Goal: Transaction & Acquisition: Purchase product/service

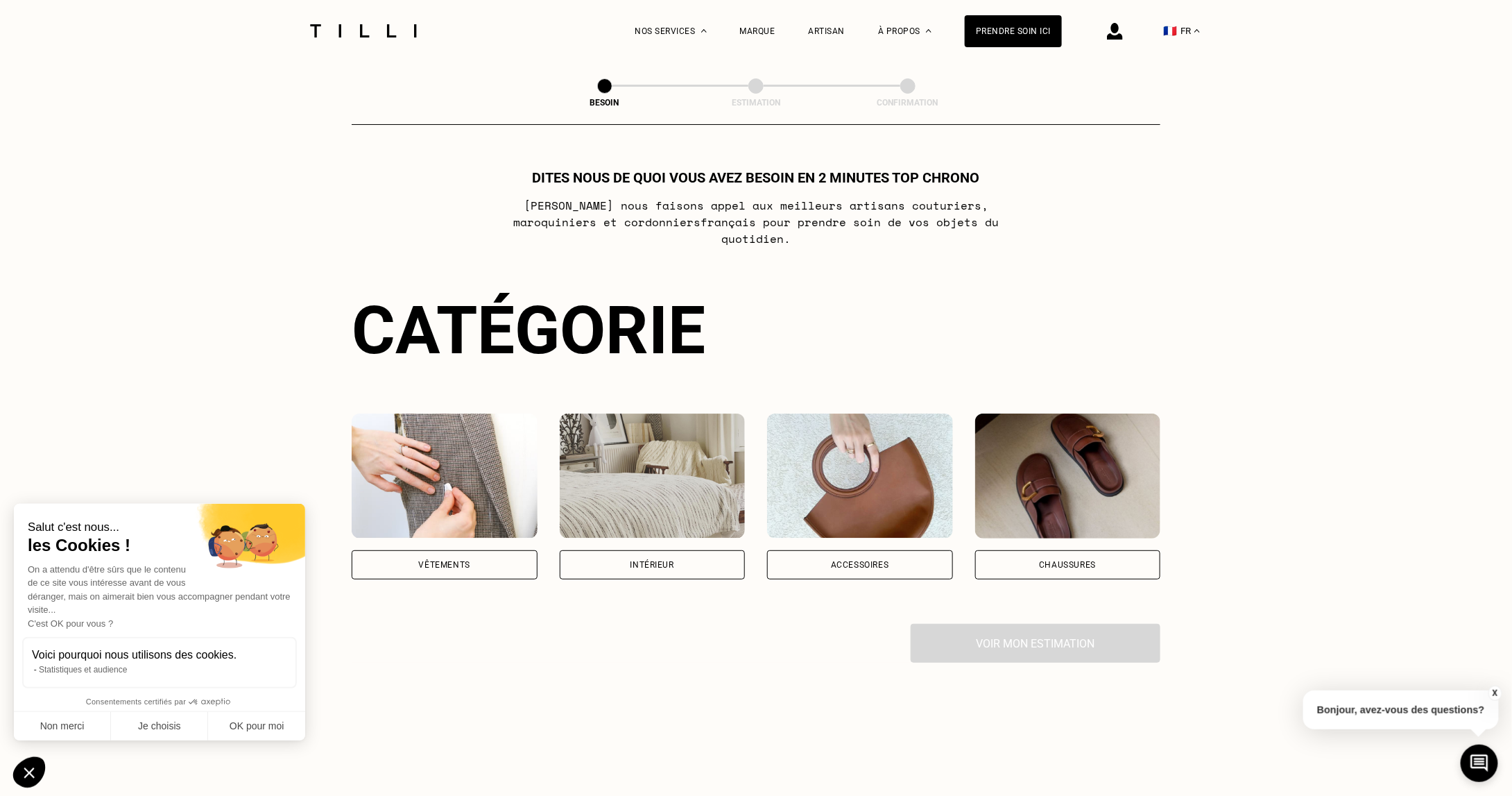
click at [675, 482] on img at bounding box center [653, 476] width 186 height 125
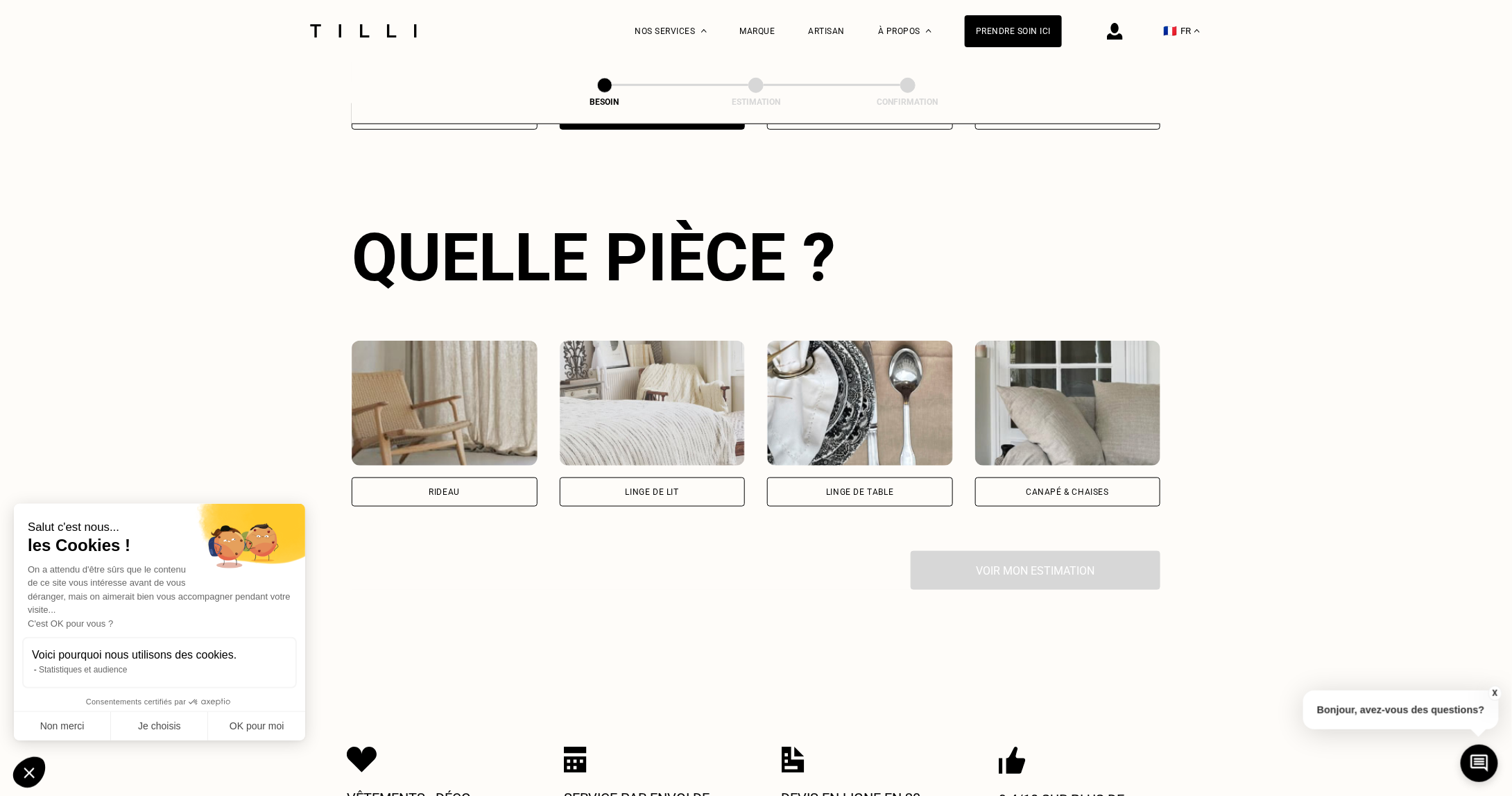
scroll to position [452, 0]
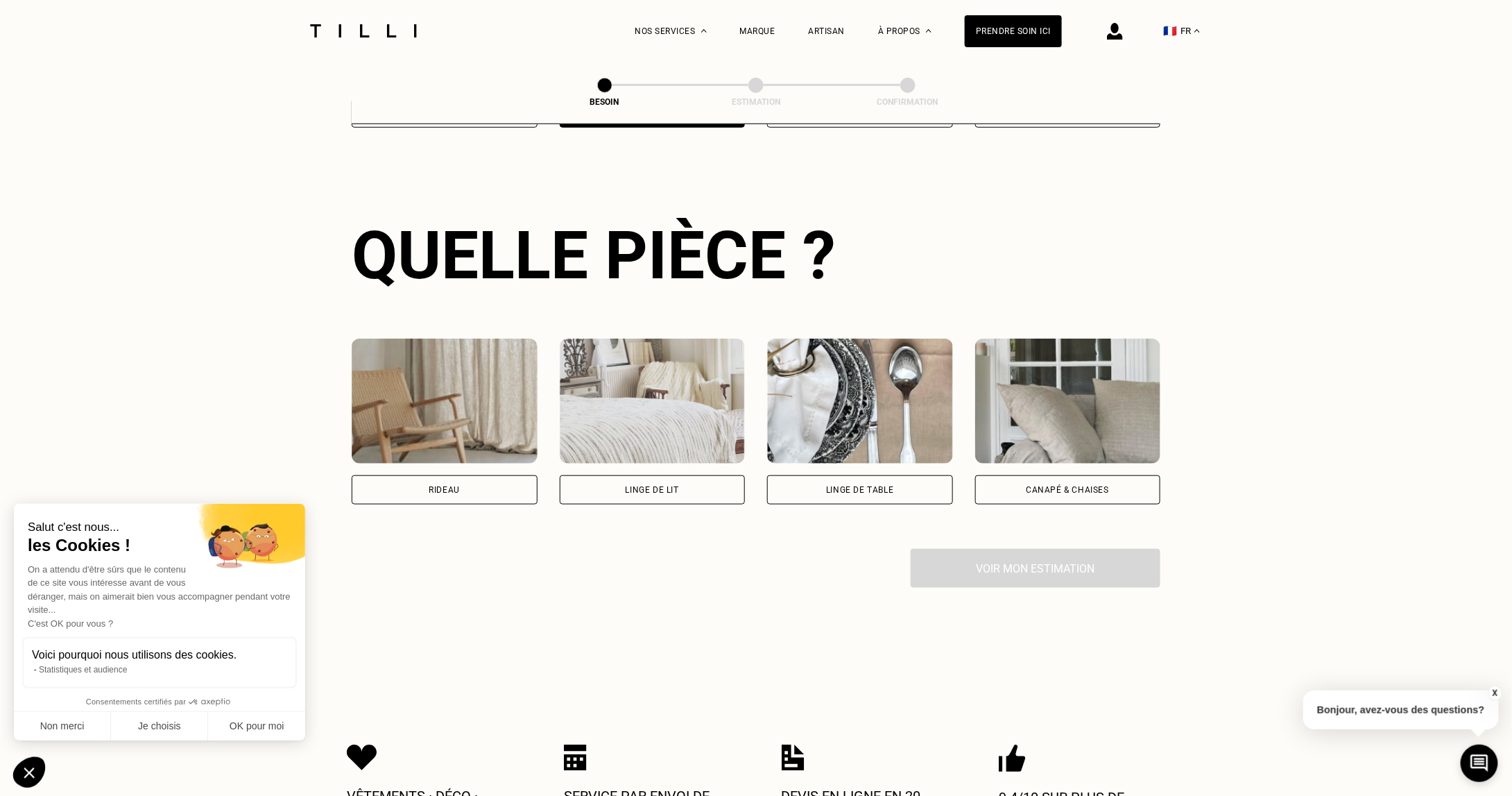
click at [446, 434] on img at bounding box center [444, 401] width 186 height 125
select select "FR"
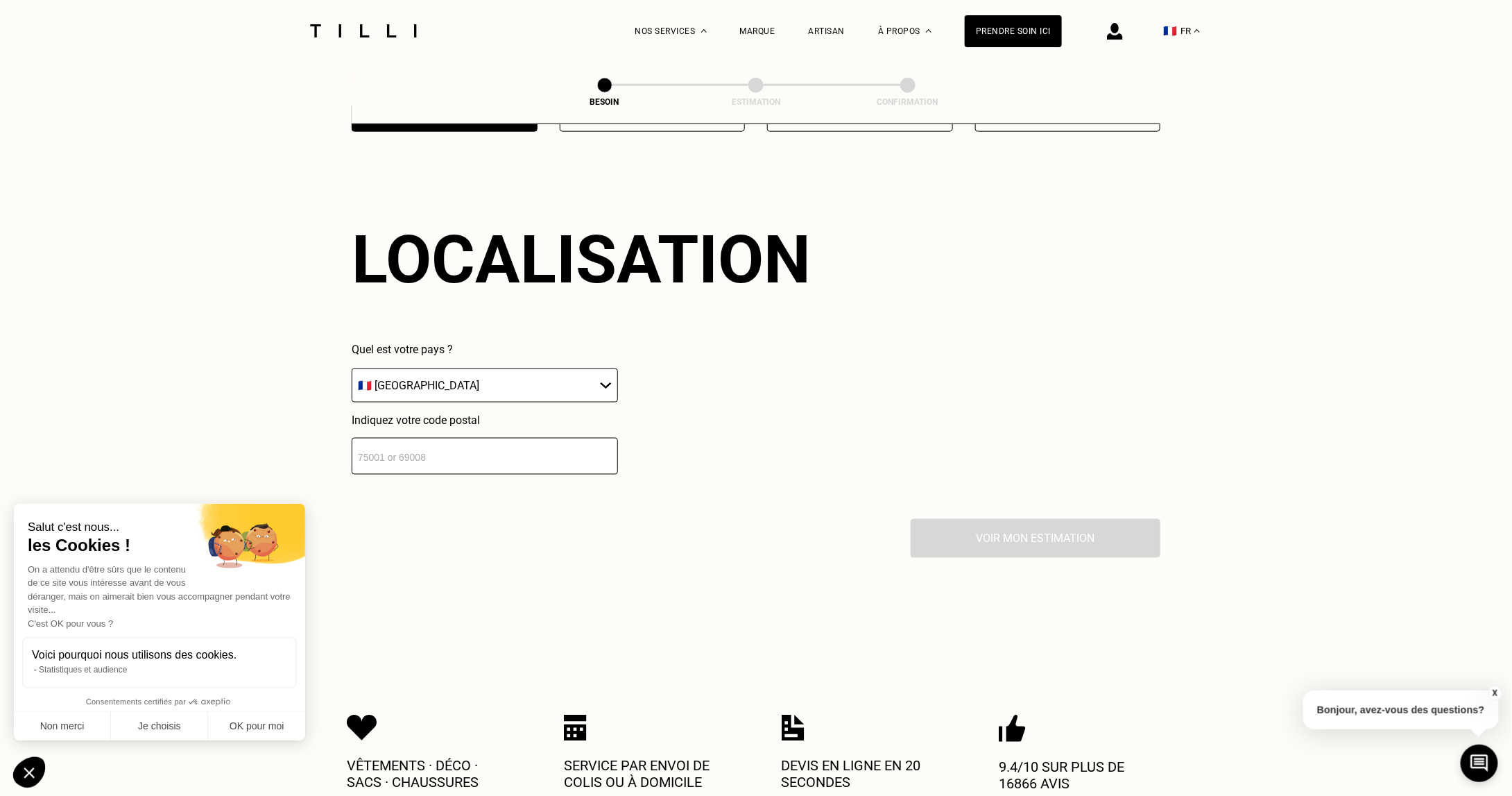
scroll to position [831, 0]
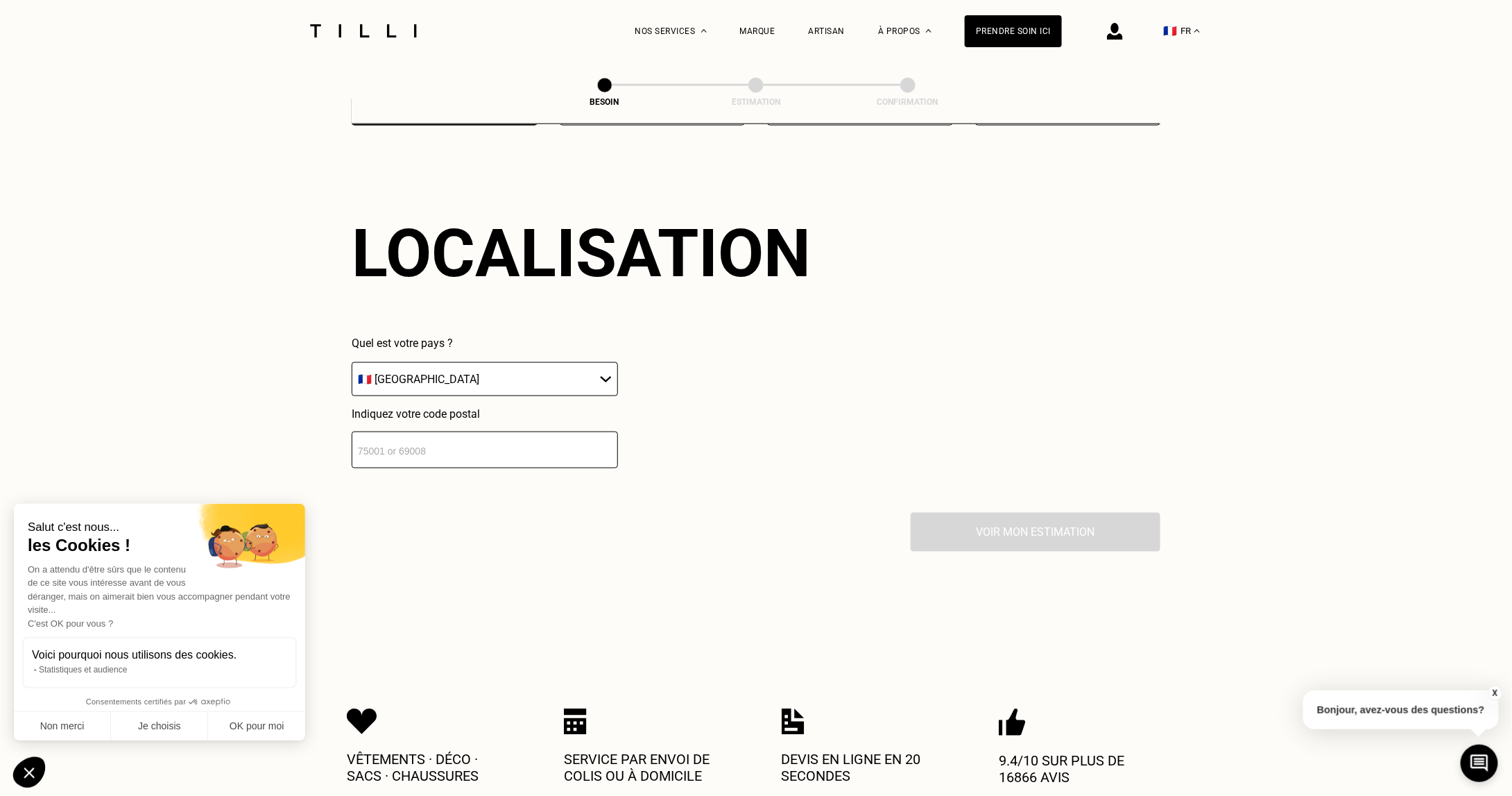
click at [500, 371] on select "🇩🇪 [GEOGRAPHIC_DATA] 🇦🇹 [GEOGRAPHIC_DATA] 🇧🇪 [GEOGRAPHIC_DATA] 🇧🇬 Bulgarie 🇨🇾 C…" at bounding box center [485, 380] width 266 height 34
click at [351, 362] on select "🇩🇪 [GEOGRAPHIC_DATA] 🇦🇹 [GEOGRAPHIC_DATA] 🇧🇪 [GEOGRAPHIC_DATA] 🇧🇬 Bulgarie 🇨🇾 C…" at bounding box center [485, 380] width 266 height 34
drag, startPoint x: 412, startPoint y: 473, endPoint x: 422, endPoint y: 443, distance: 31.6
click at [412, 469] on div "Localisation Quel est votre pays ? 🇩🇪 [GEOGRAPHIC_DATA] 🇦🇹 [GEOGRAPHIC_DATA] 🇧🇪…" at bounding box center [756, 341] width 809 height 343
click at [422, 443] on input "number" at bounding box center [485, 450] width 266 height 37
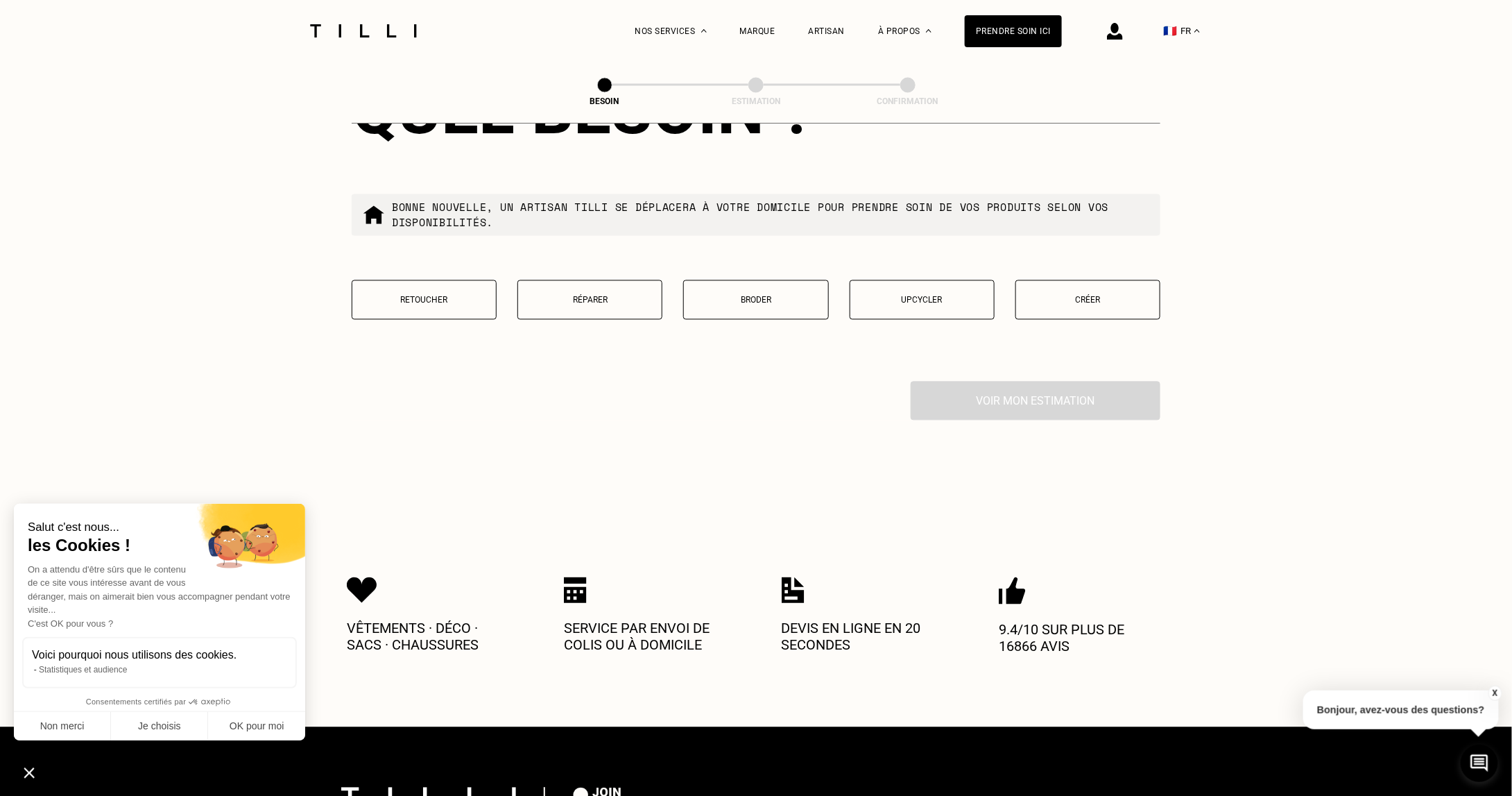
scroll to position [1314, 0]
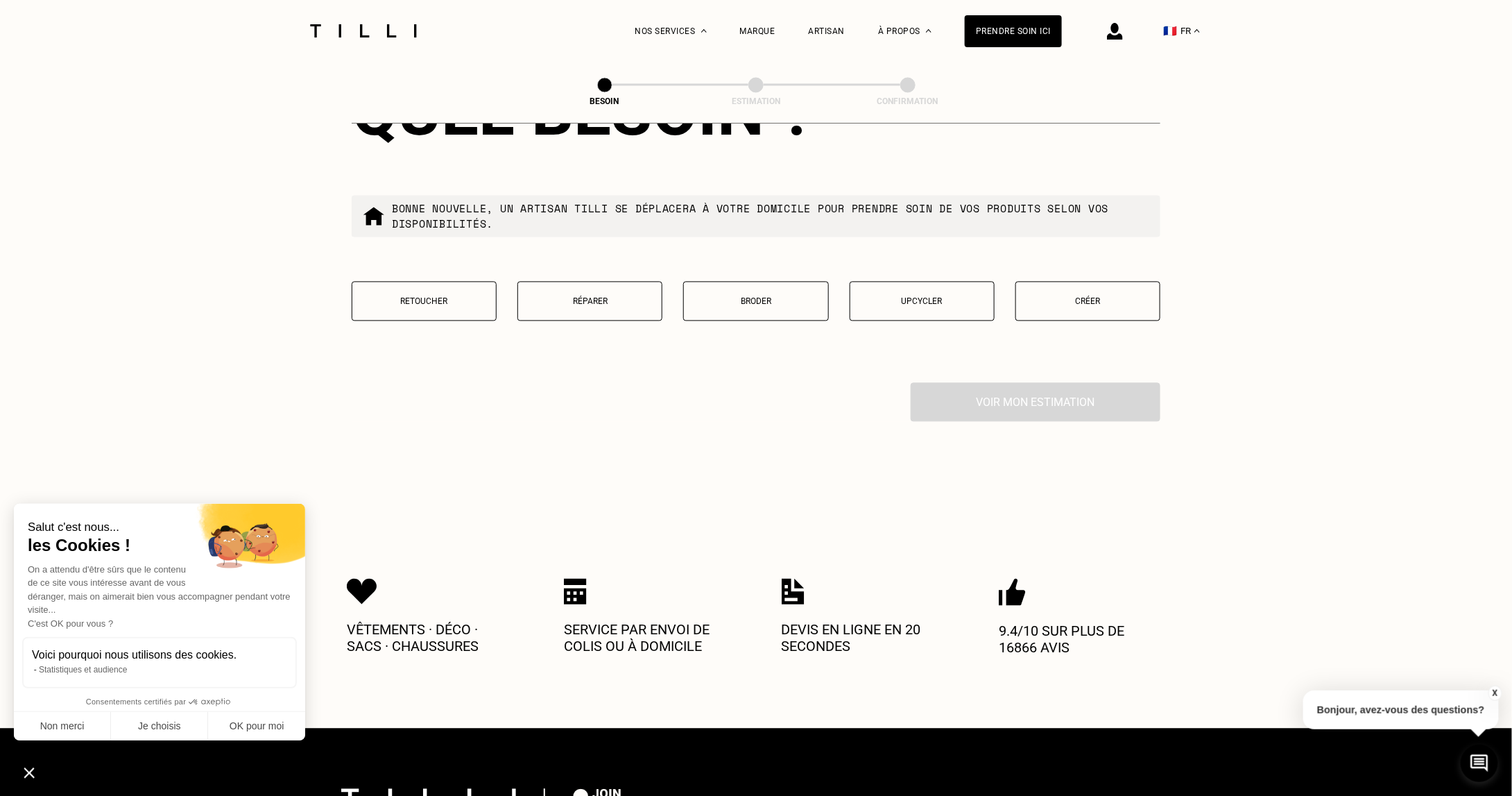
type input "75018"
click at [450, 302] on button "Retoucher" at bounding box center [423, 301] width 145 height 40
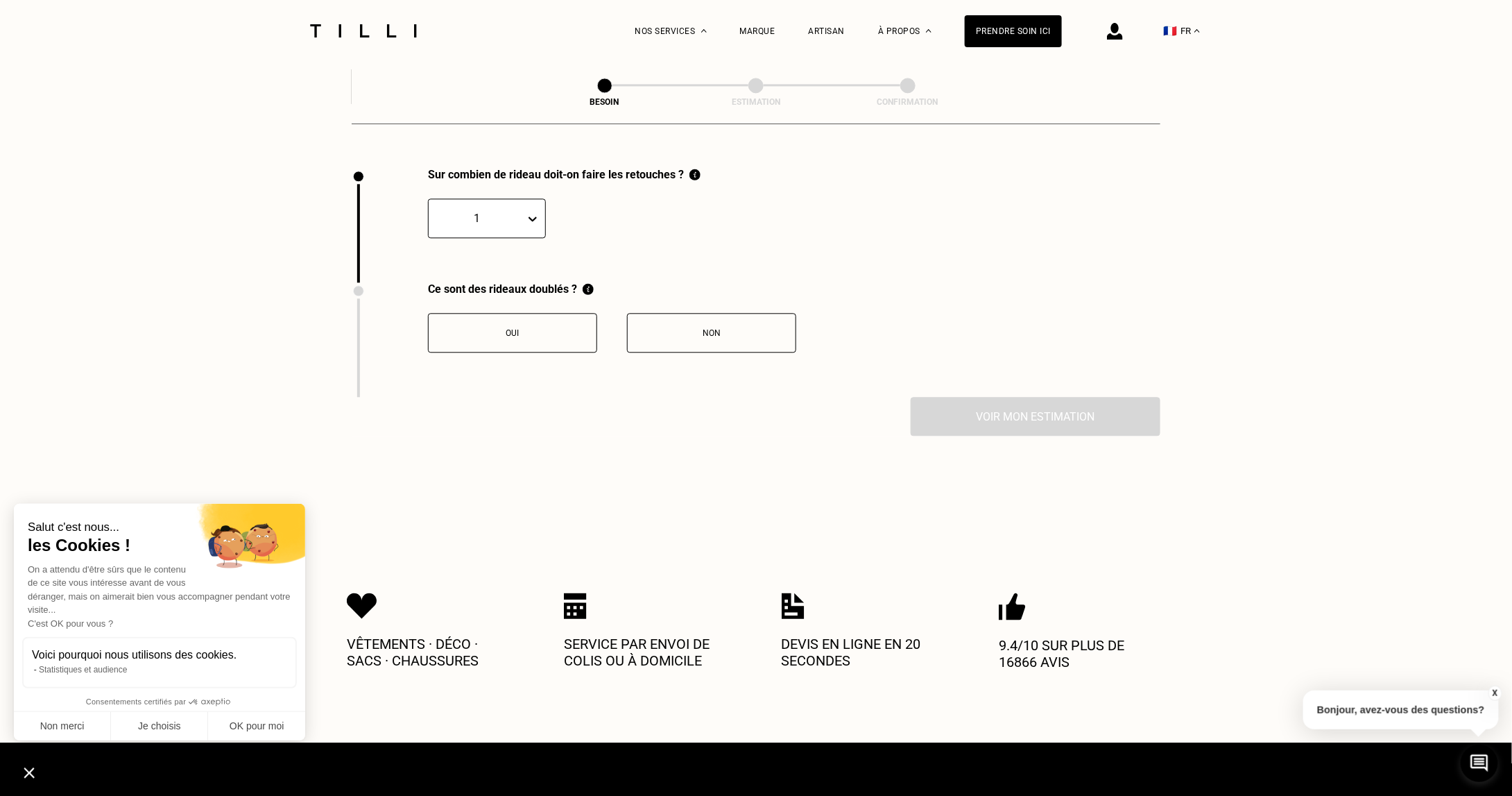
scroll to position [1531, 0]
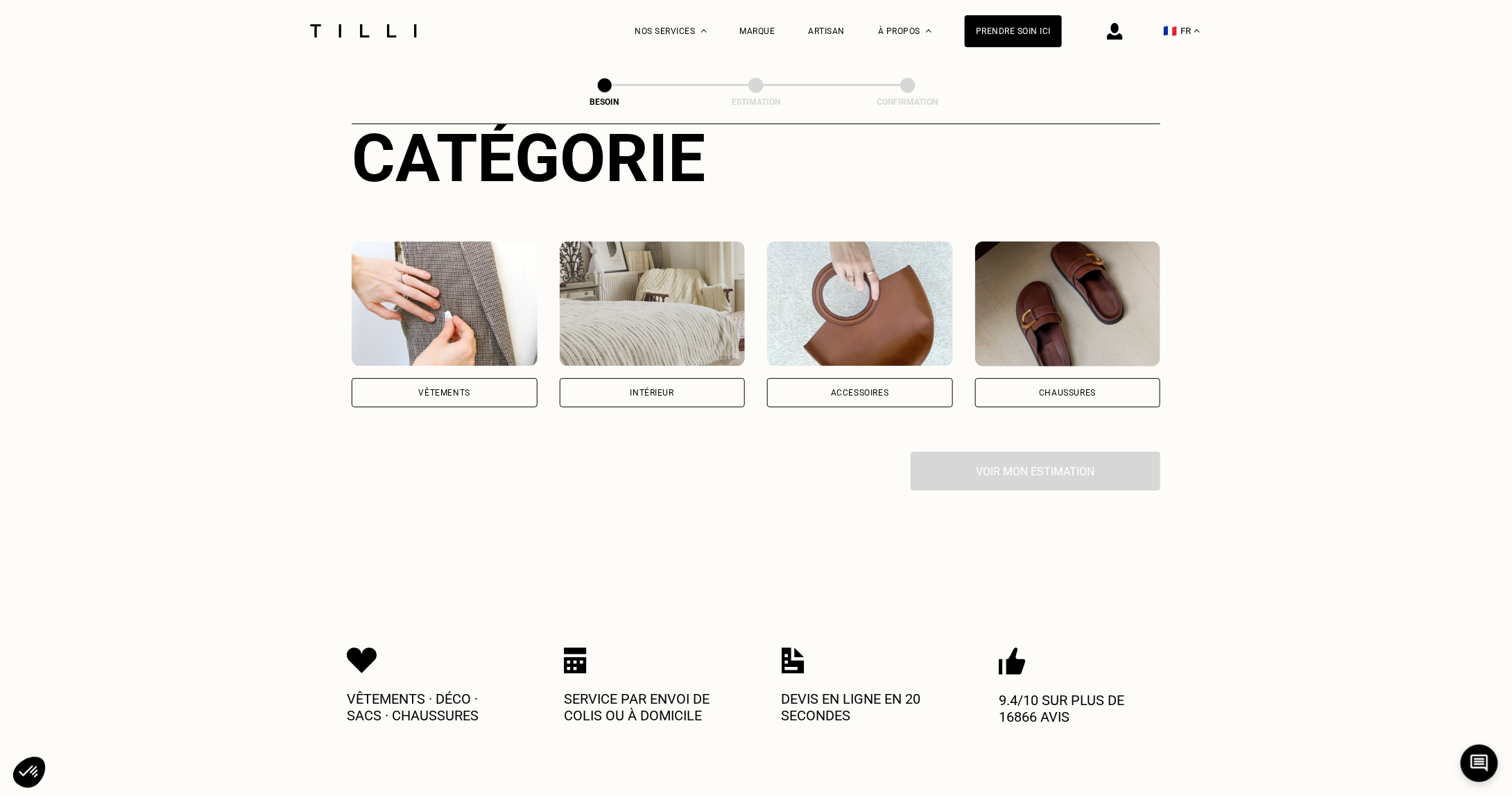
scroll to position [122, 0]
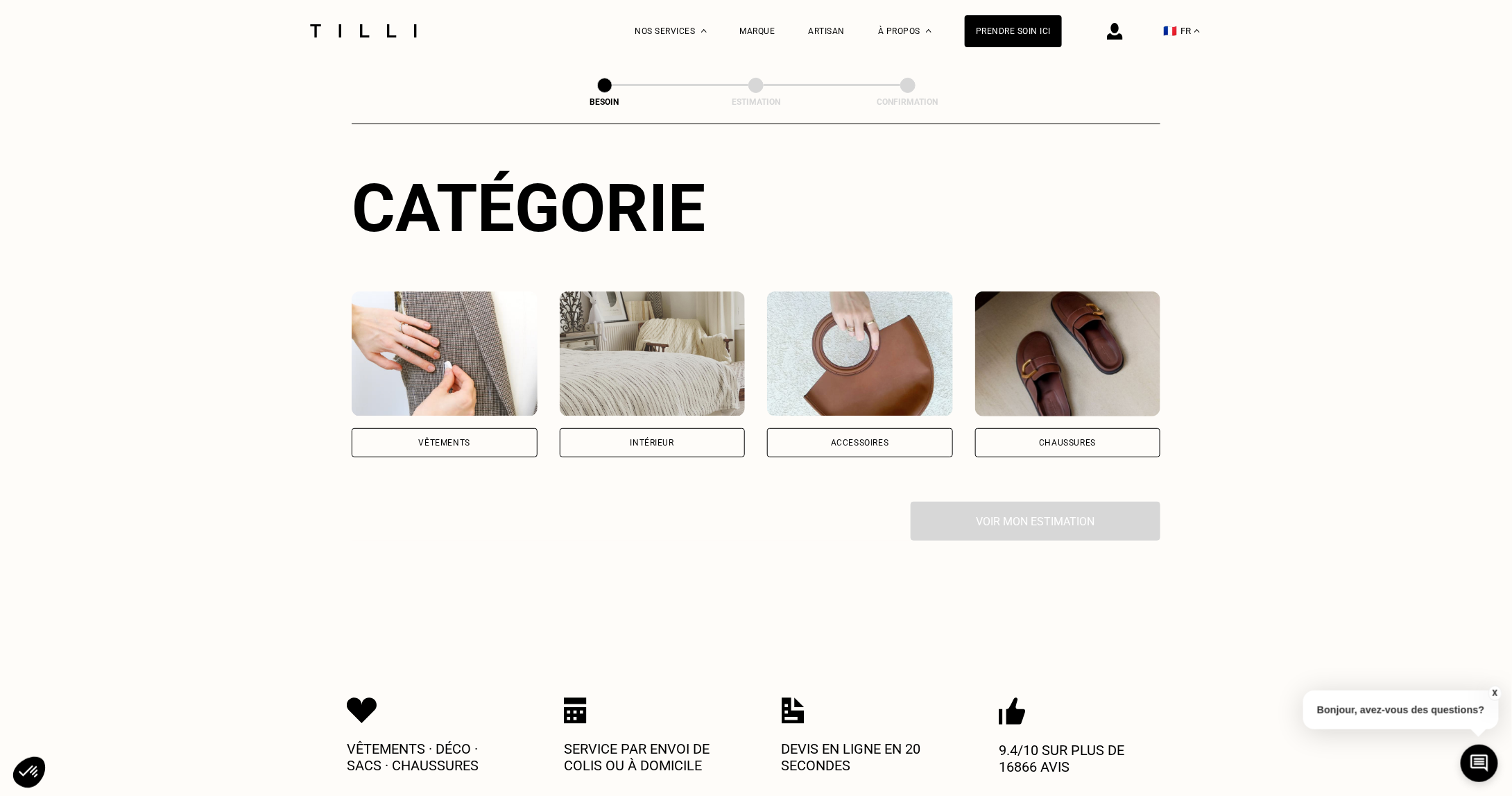
click at [679, 380] on img at bounding box center [653, 353] width 186 height 125
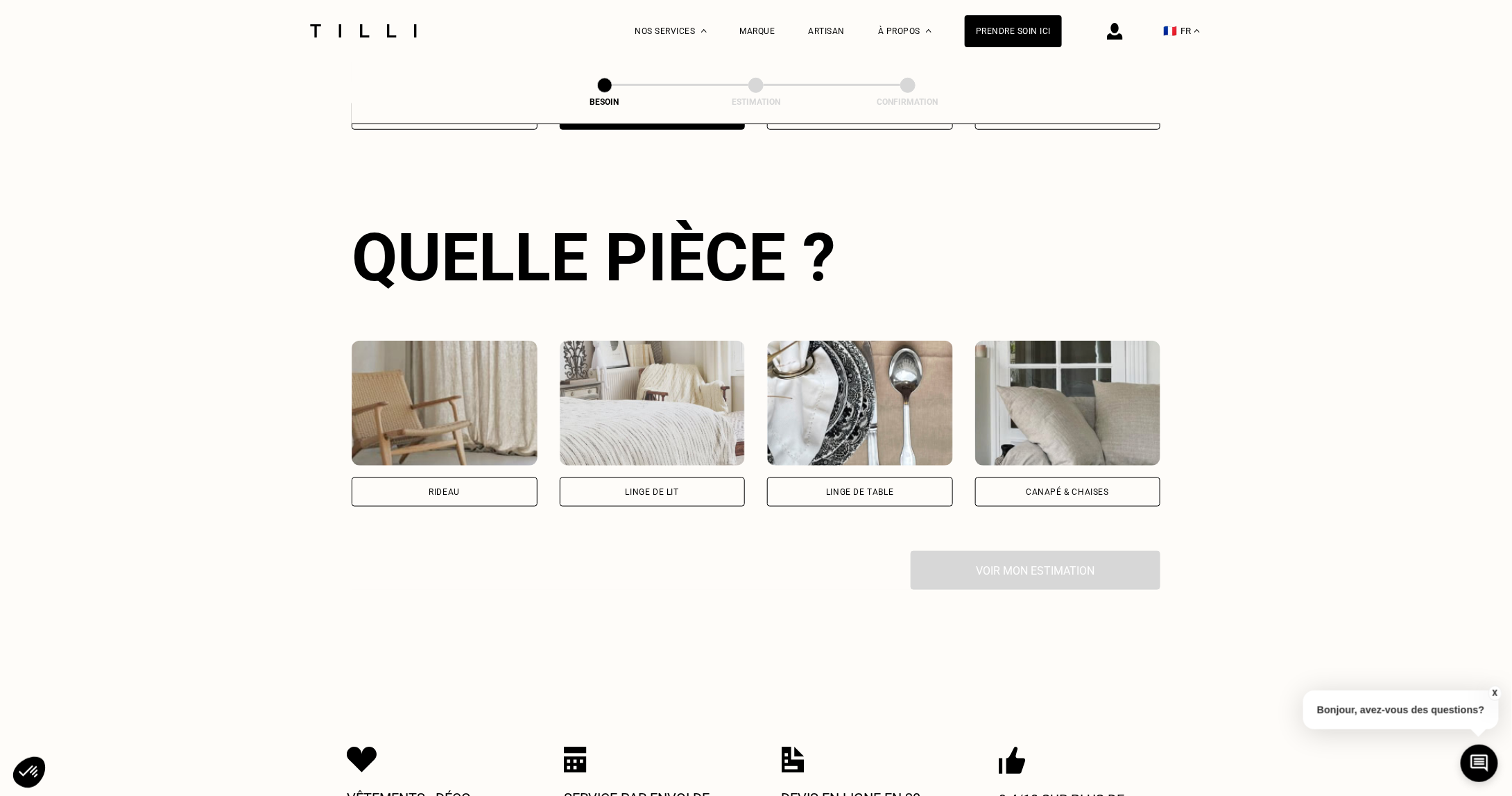
scroll to position [452, 0]
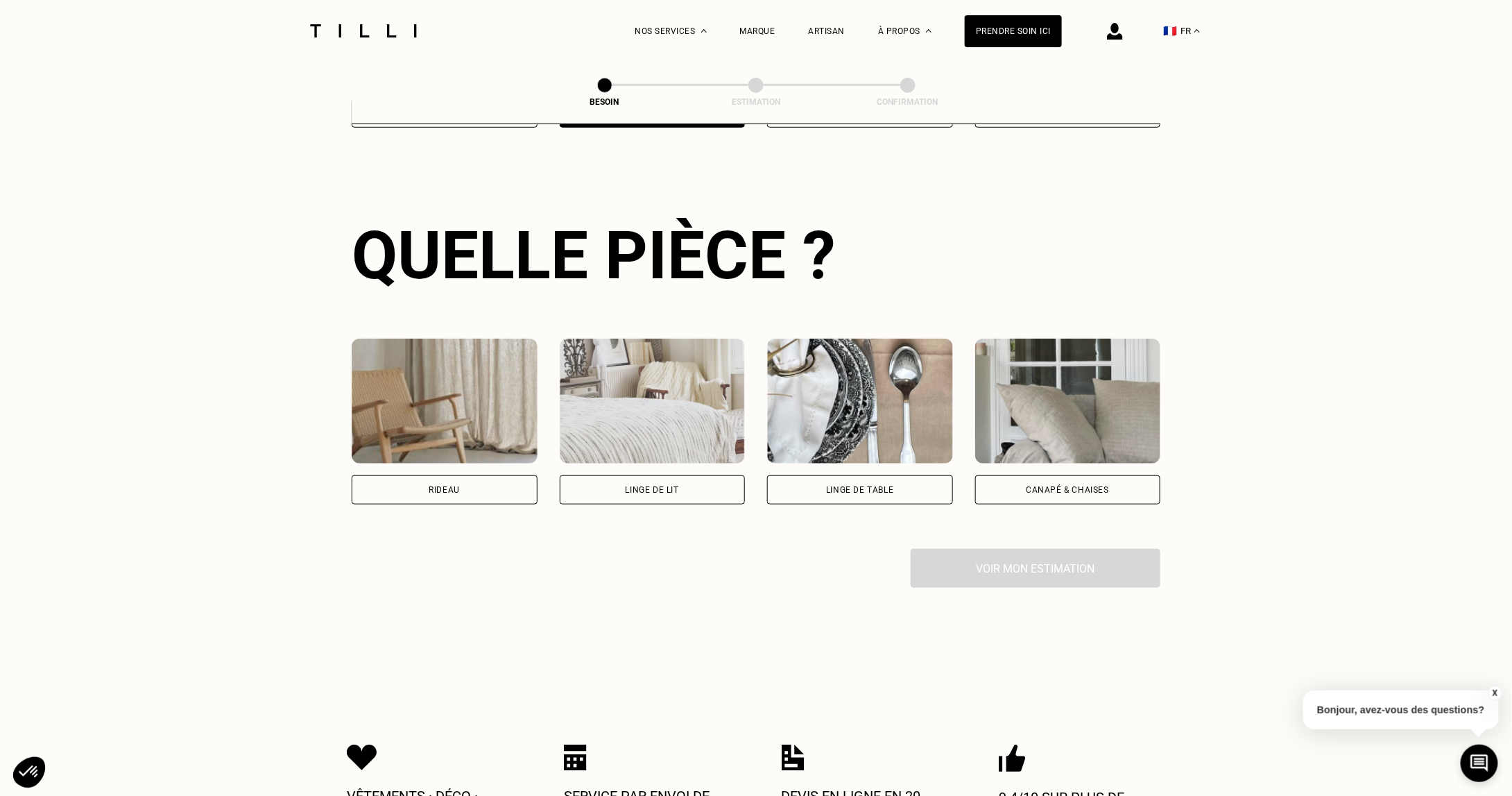
click at [423, 445] on img at bounding box center [444, 401] width 186 height 125
select select "FR"
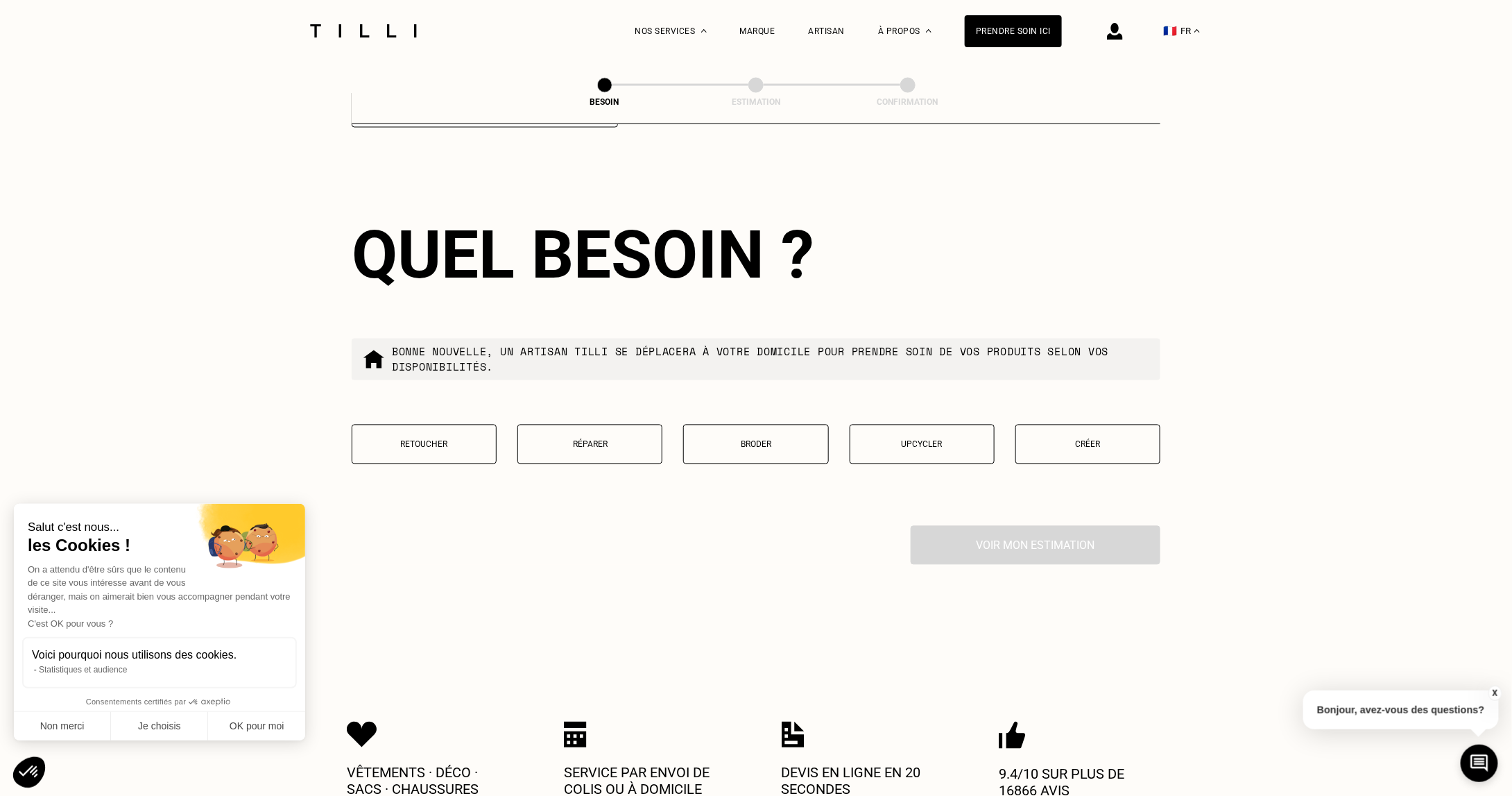
scroll to position [1177, 0]
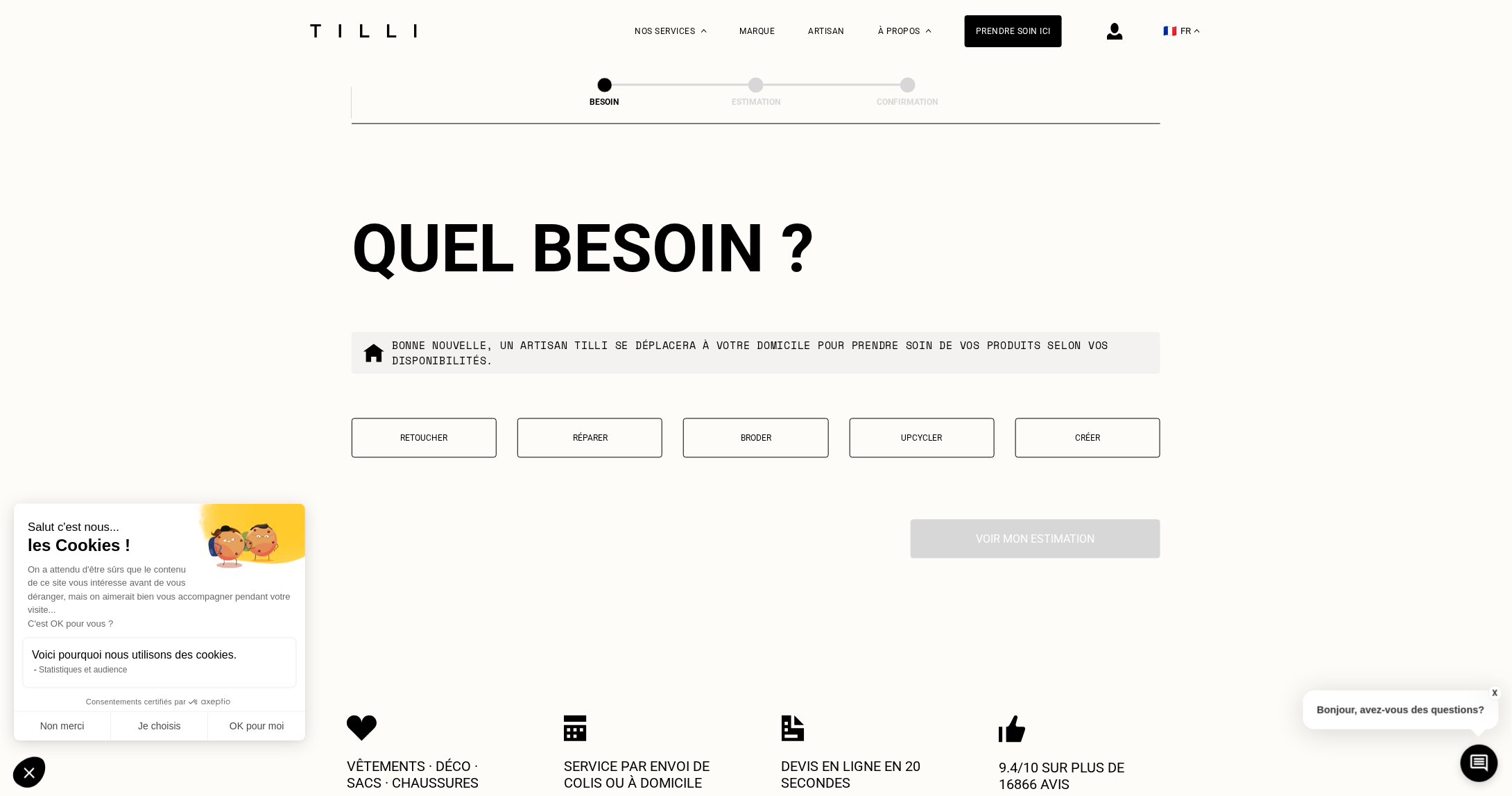
click at [1116, 434] on p "Créer" at bounding box center [1088, 438] width 129 height 10
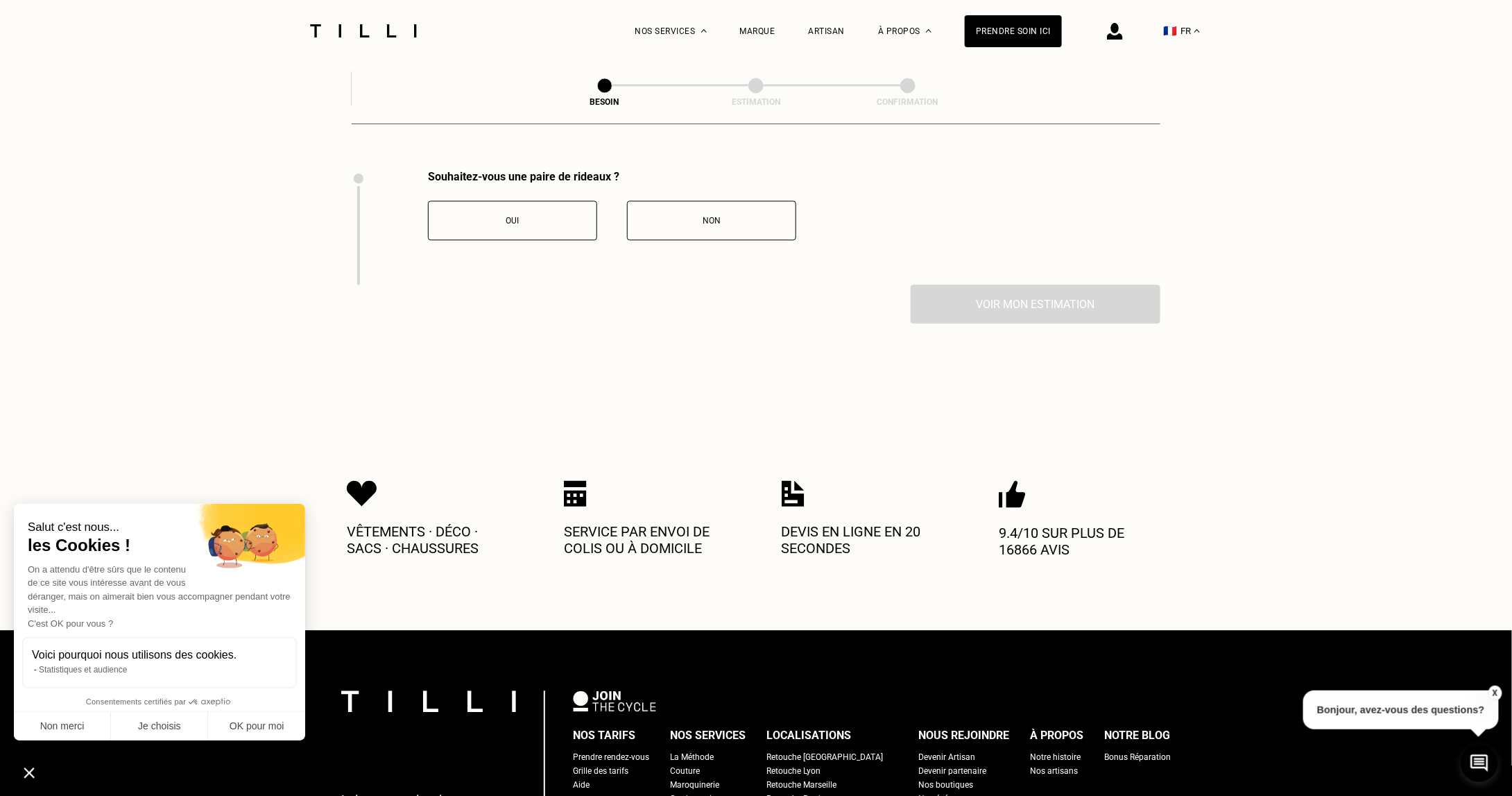
scroll to position [1531, 0]
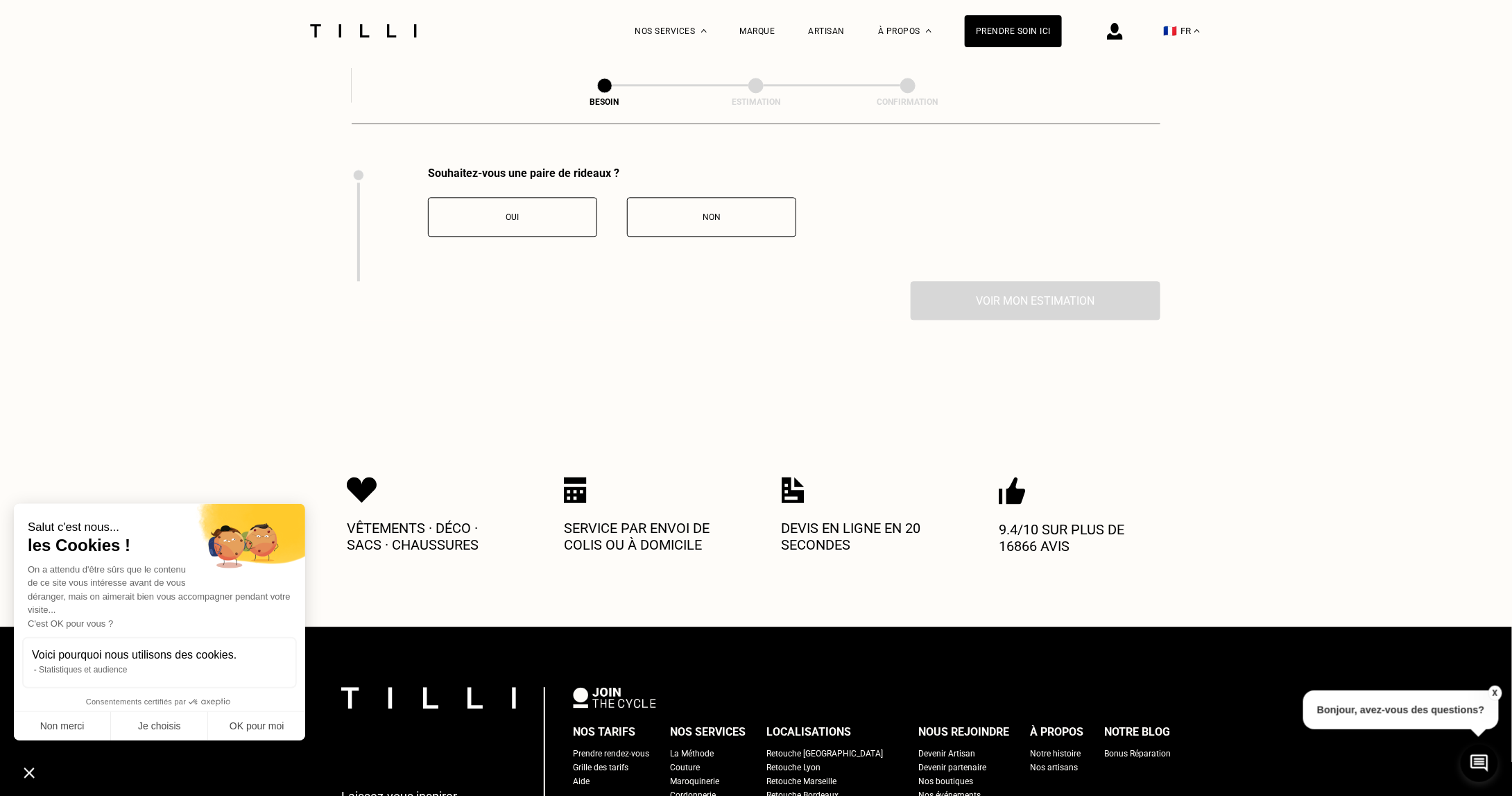
click at [674, 213] on button "Non" at bounding box center [712, 217] width 169 height 40
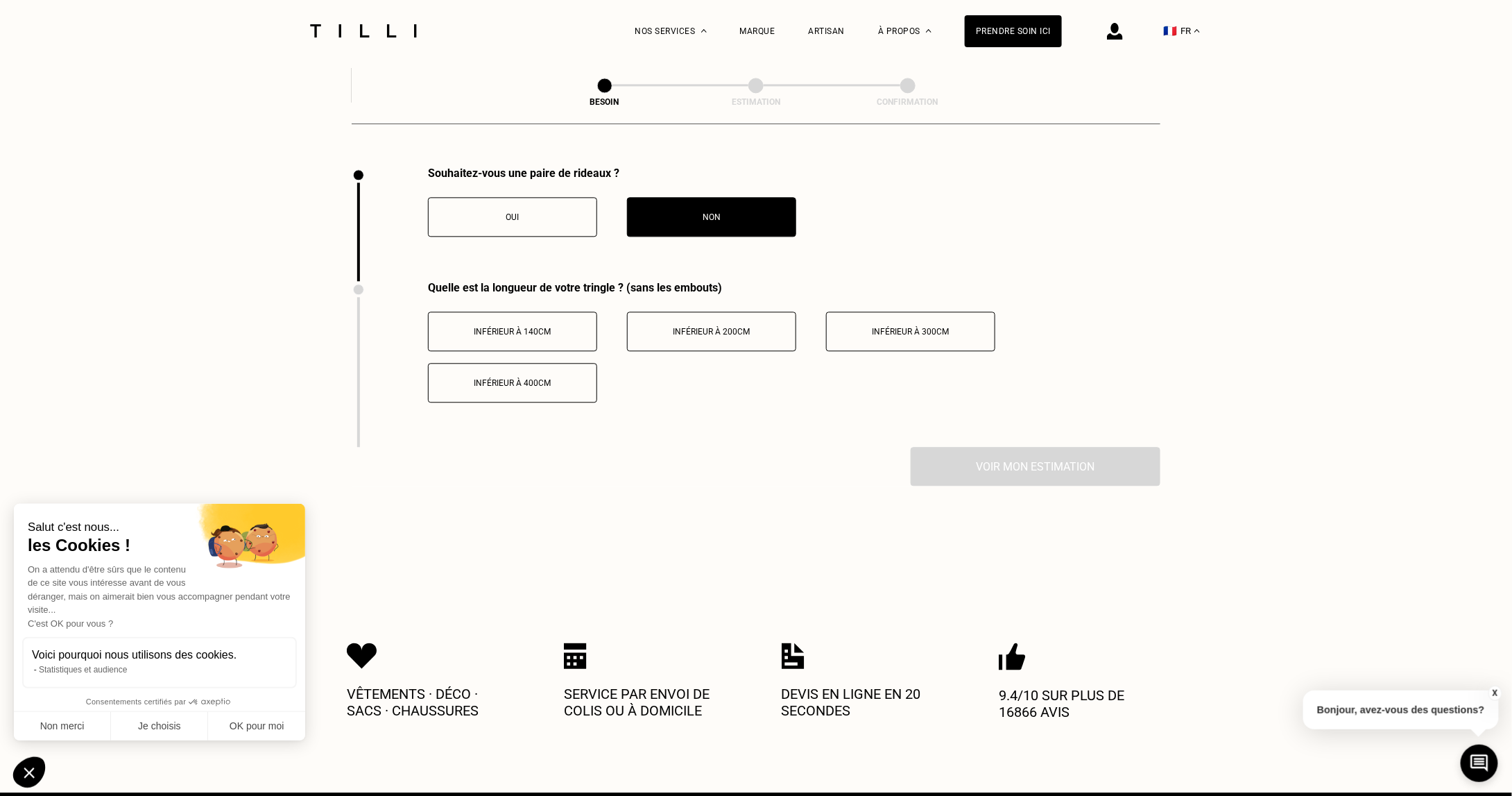
click at [846, 326] on div "Inférieur à 300cm" at bounding box center [910, 331] width 154 height 10
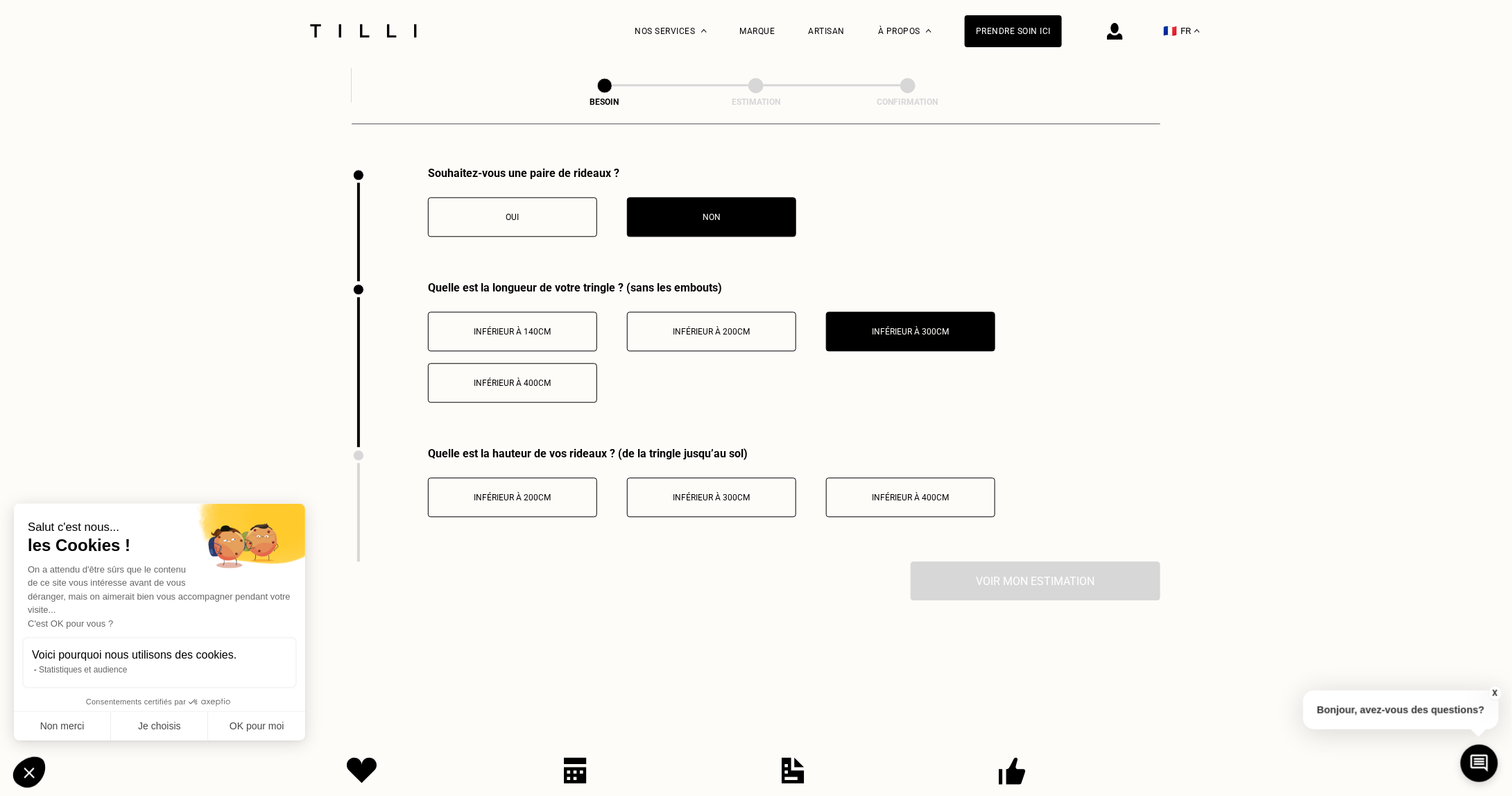
click at [733, 493] on span "Inférieur à 300cm" at bounding box center [712, 497] width 77 height 10
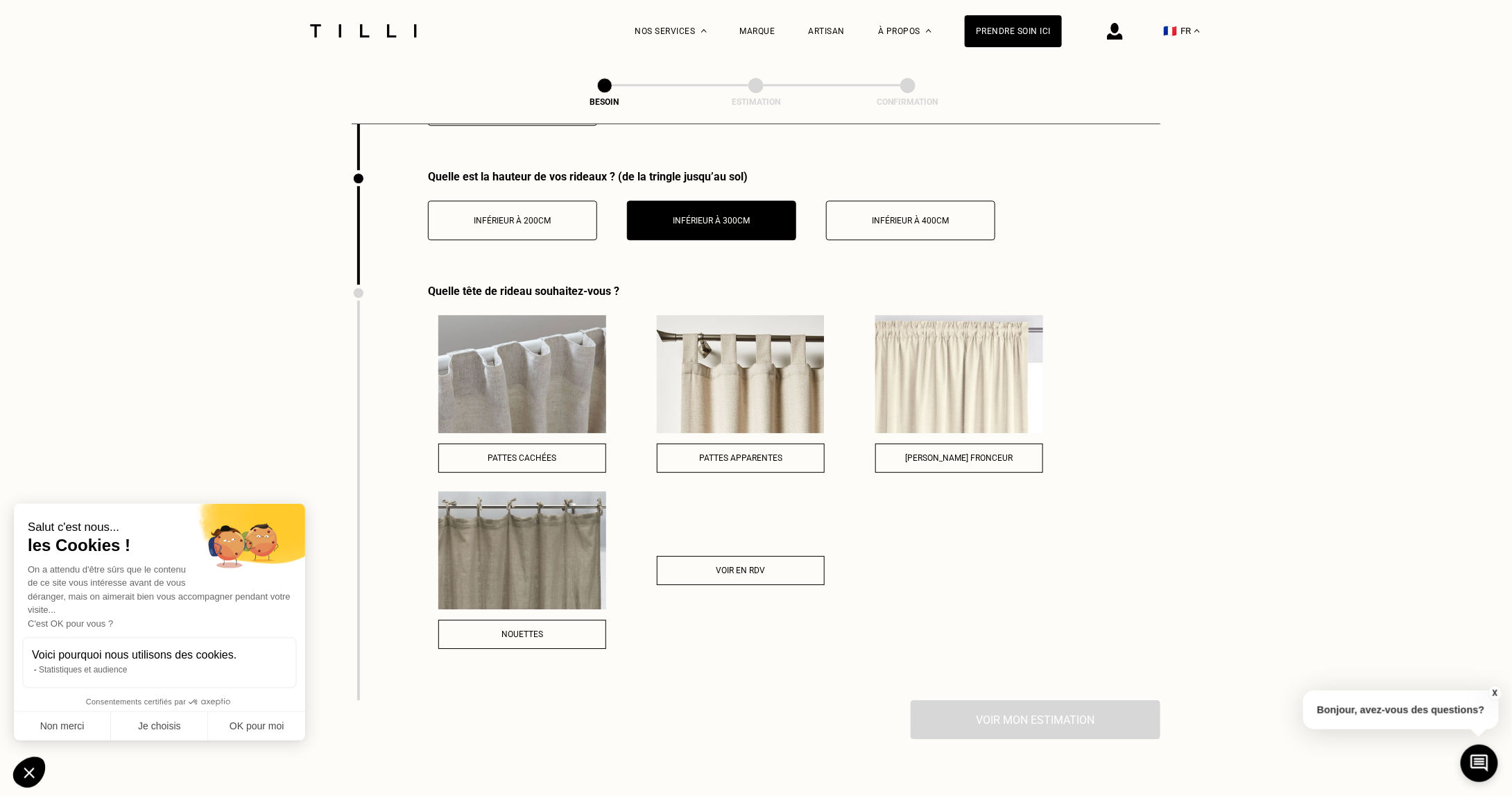
scroll to position [1809, 0]
click at [936, 443] on button "[PERSON_NAME] fronceur" at bounding box center [959, 457] width 168 height 29
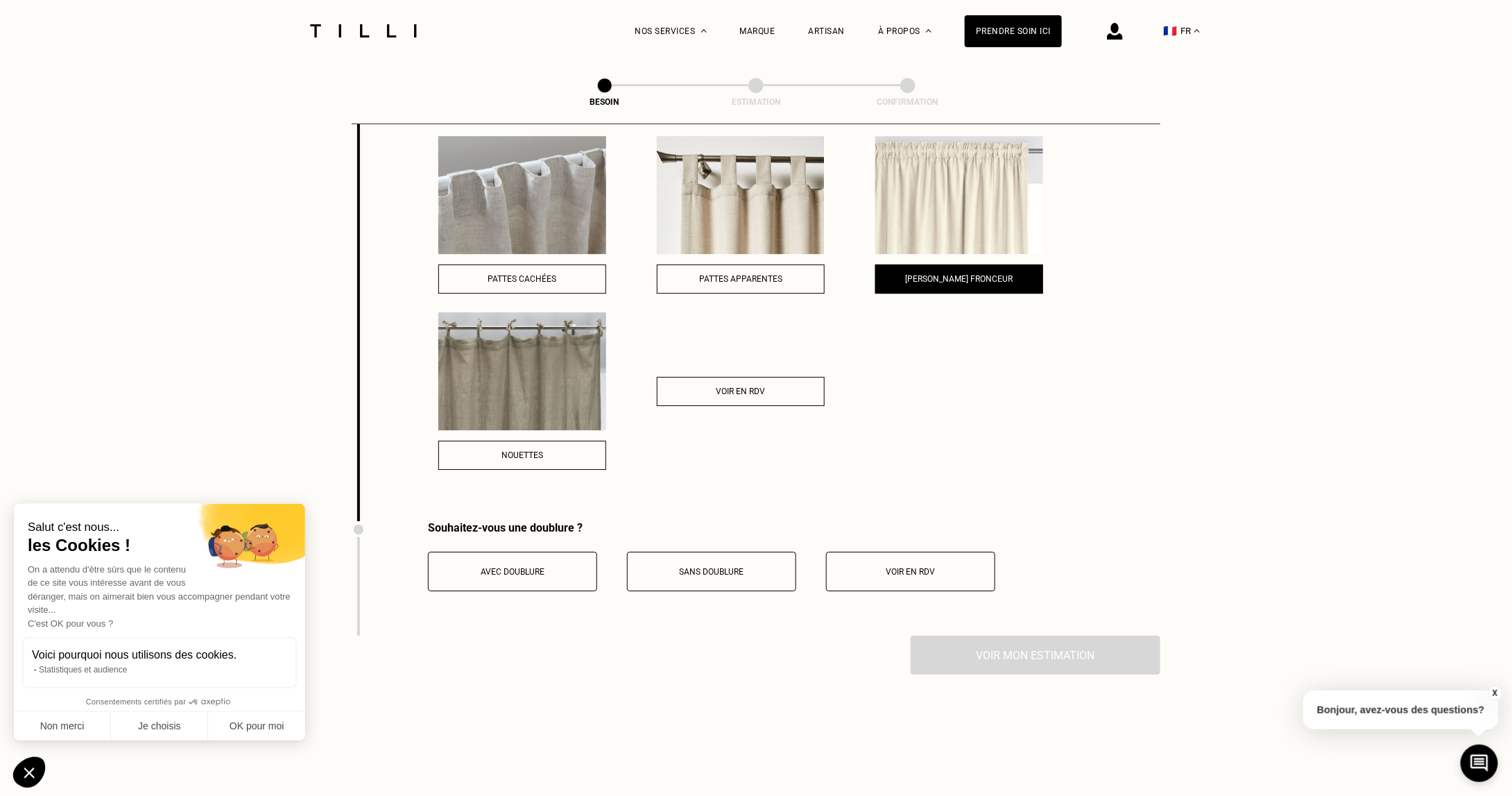
scroll to position [1947, 0]
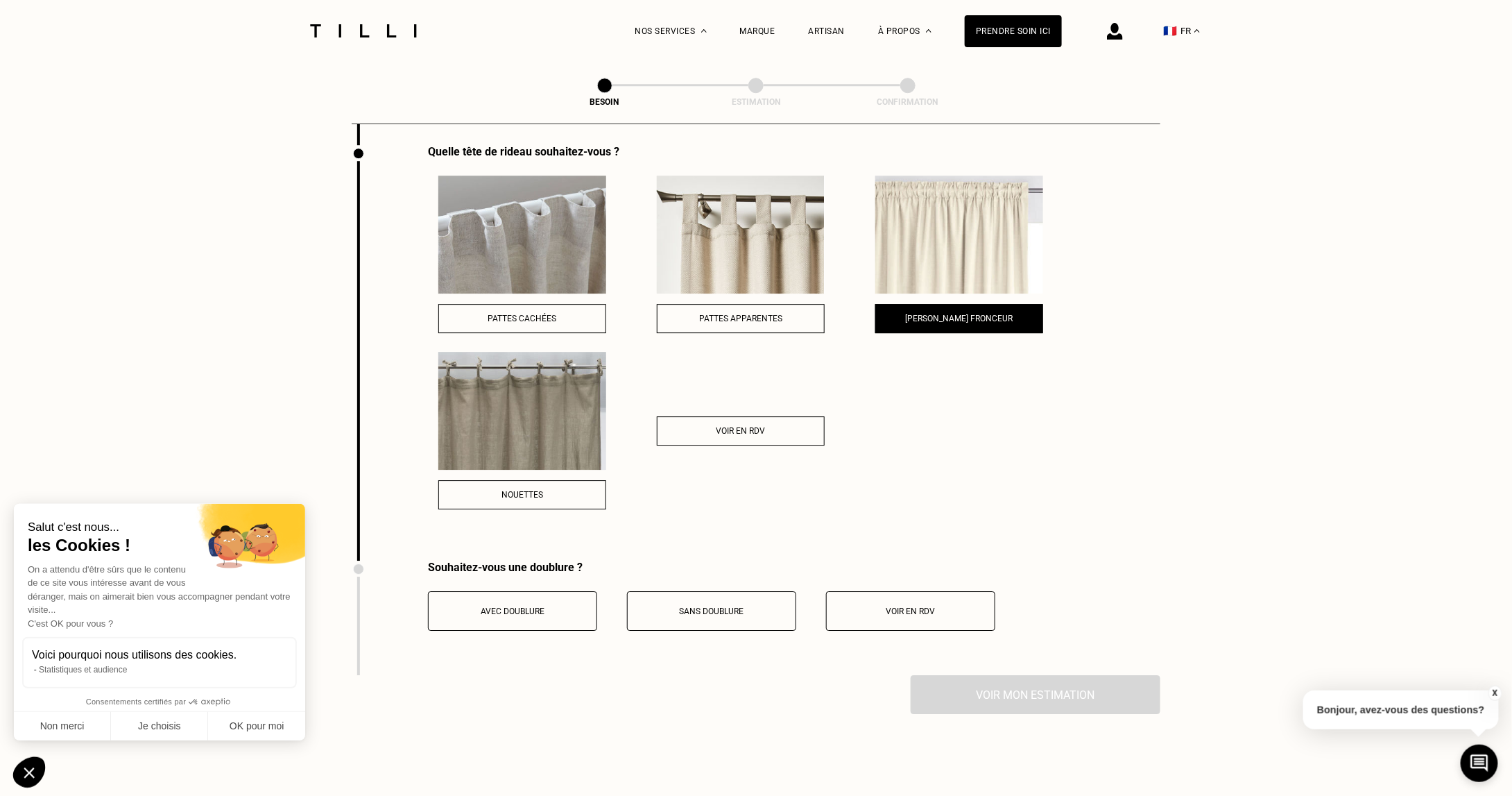
click at [734, 609] on button "Sans doublure" at bounding box center [712, 611] width 169 height 40
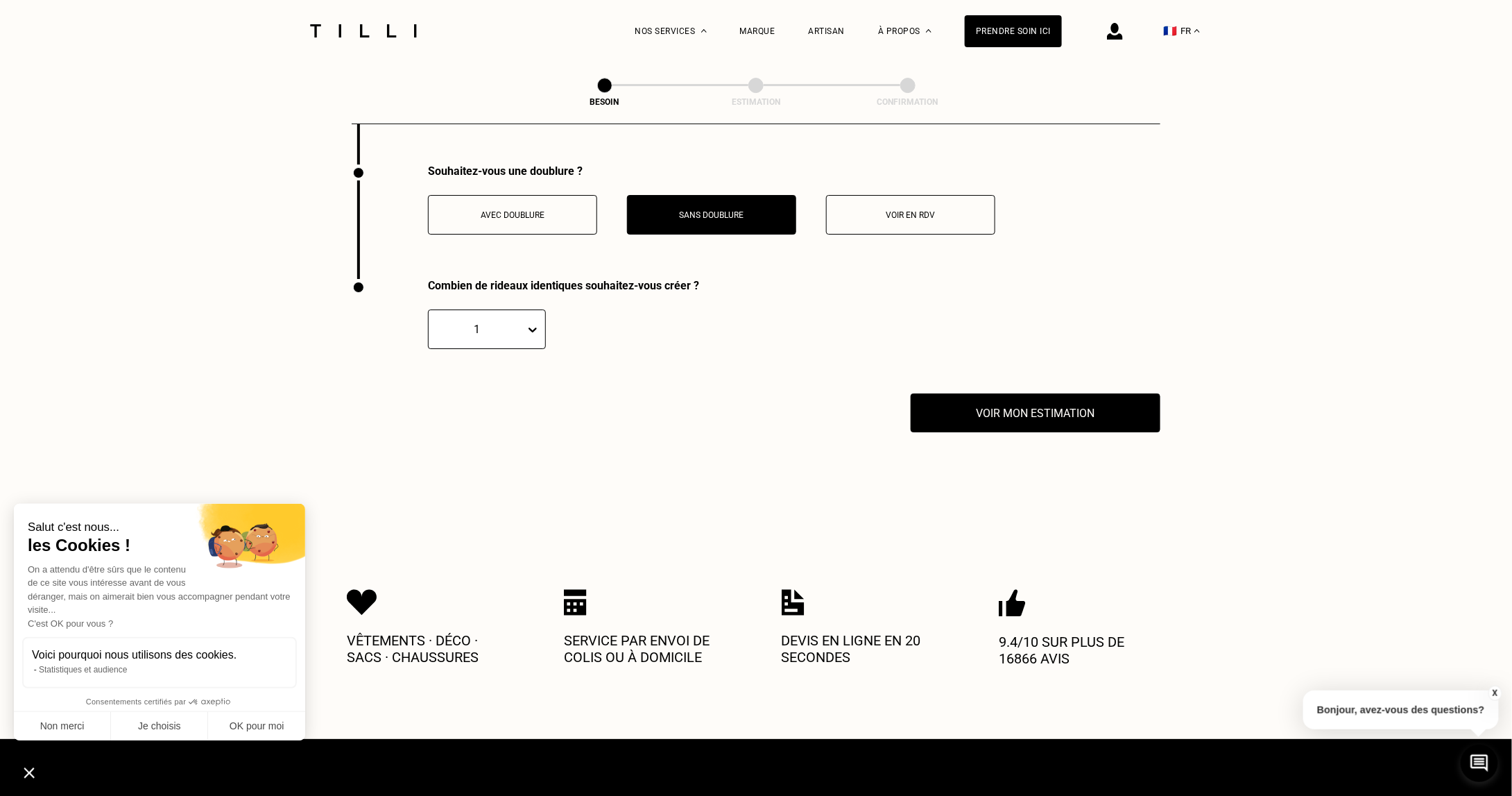
scroll to position [2364, 0]
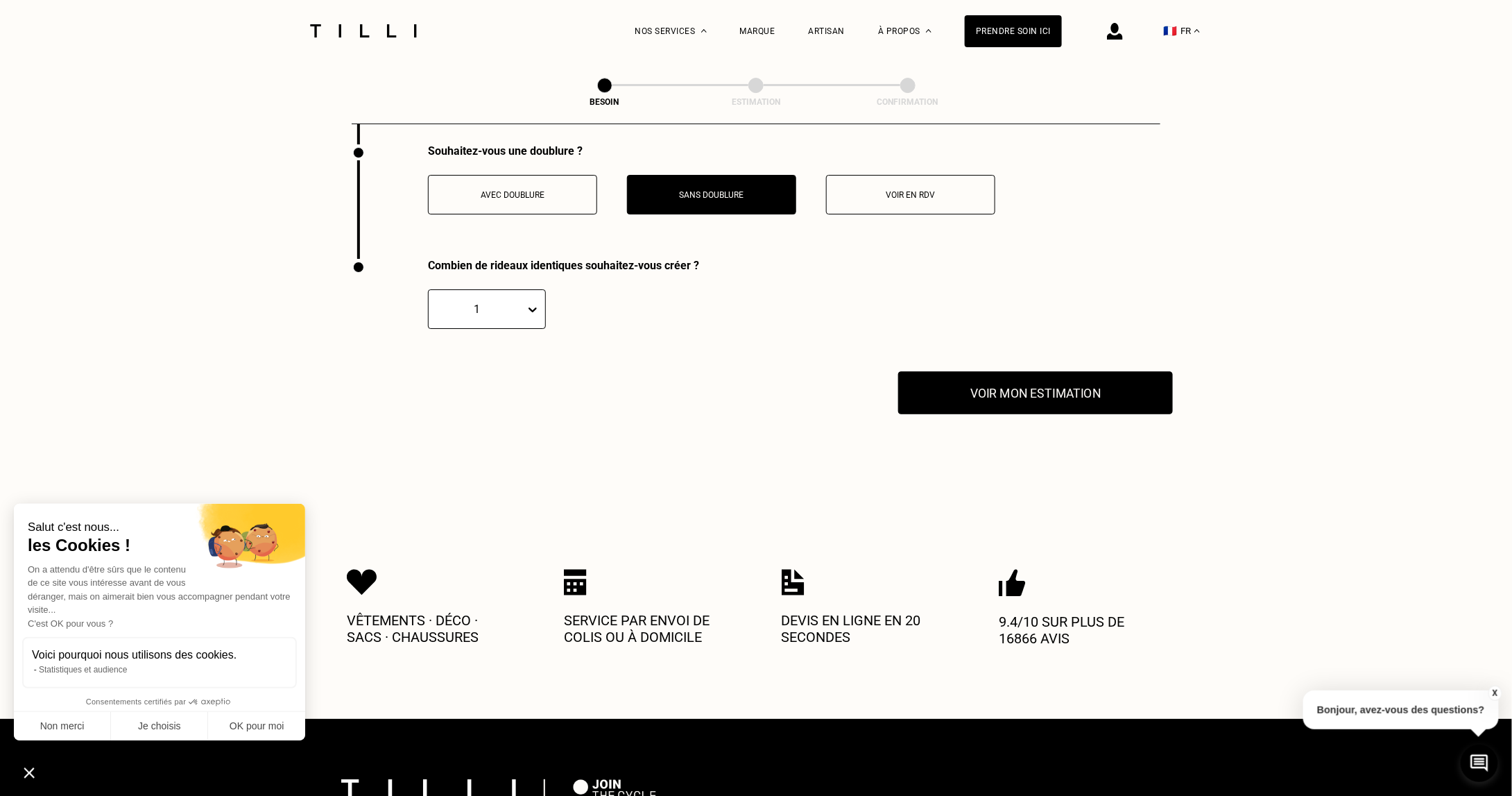
click at [1054, 371] on button "Voir mon estimation" at bounding box center [1036, 393] width 275 height 43
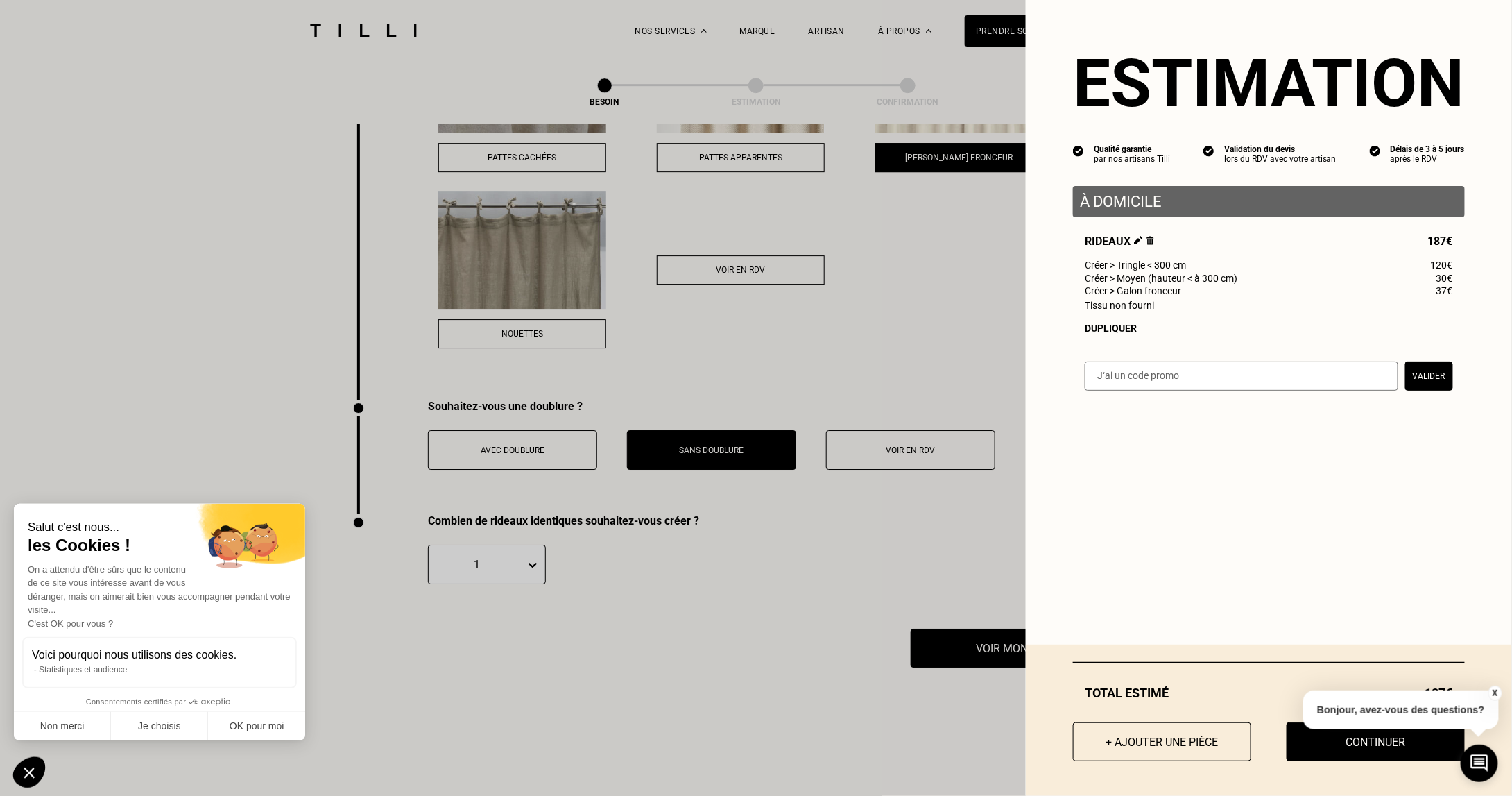
scroll to position [2086, 0]
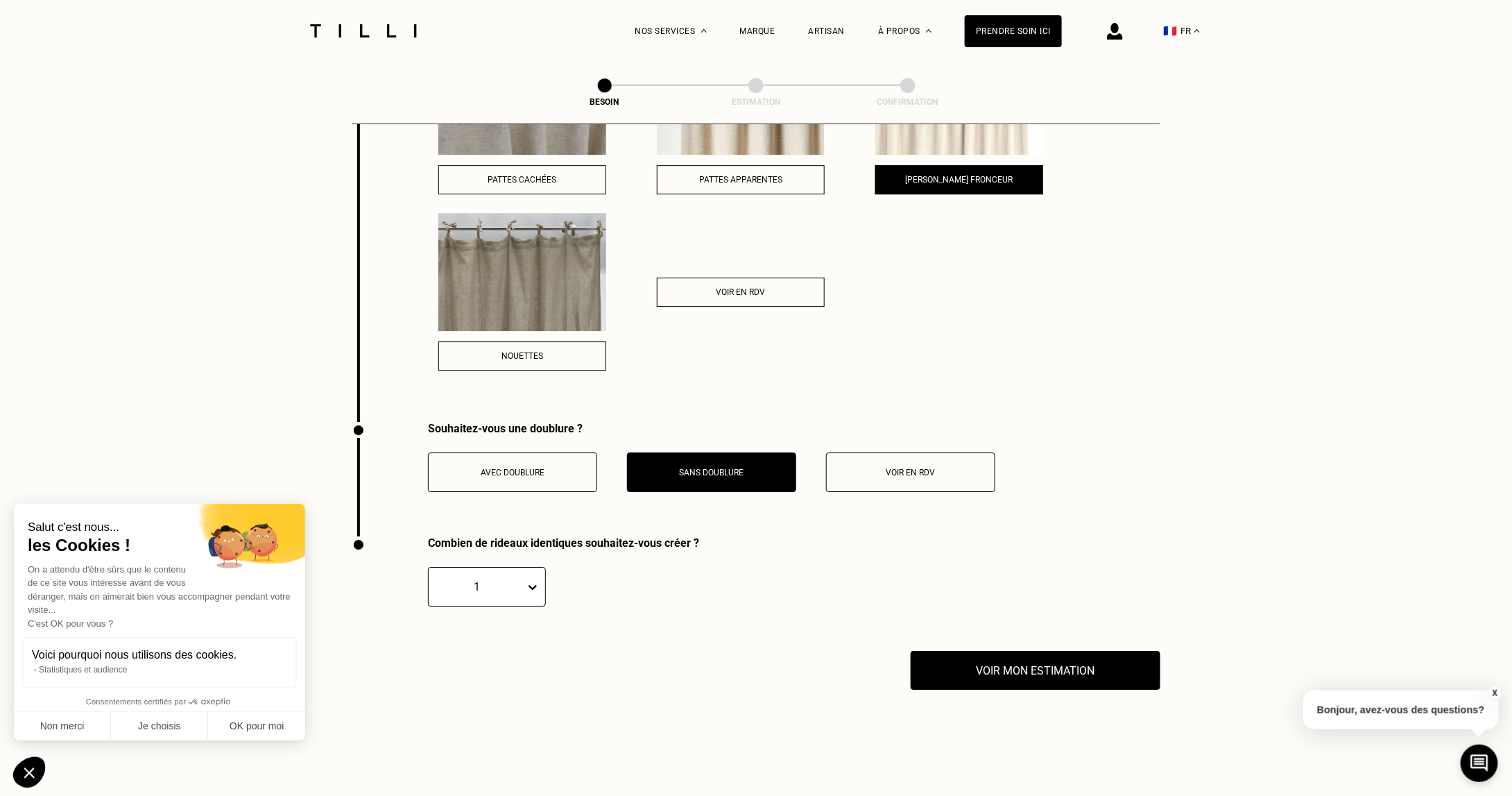
click at [1496, 685] on button "X" at bounding box center [1494, 693] width 13 height 15
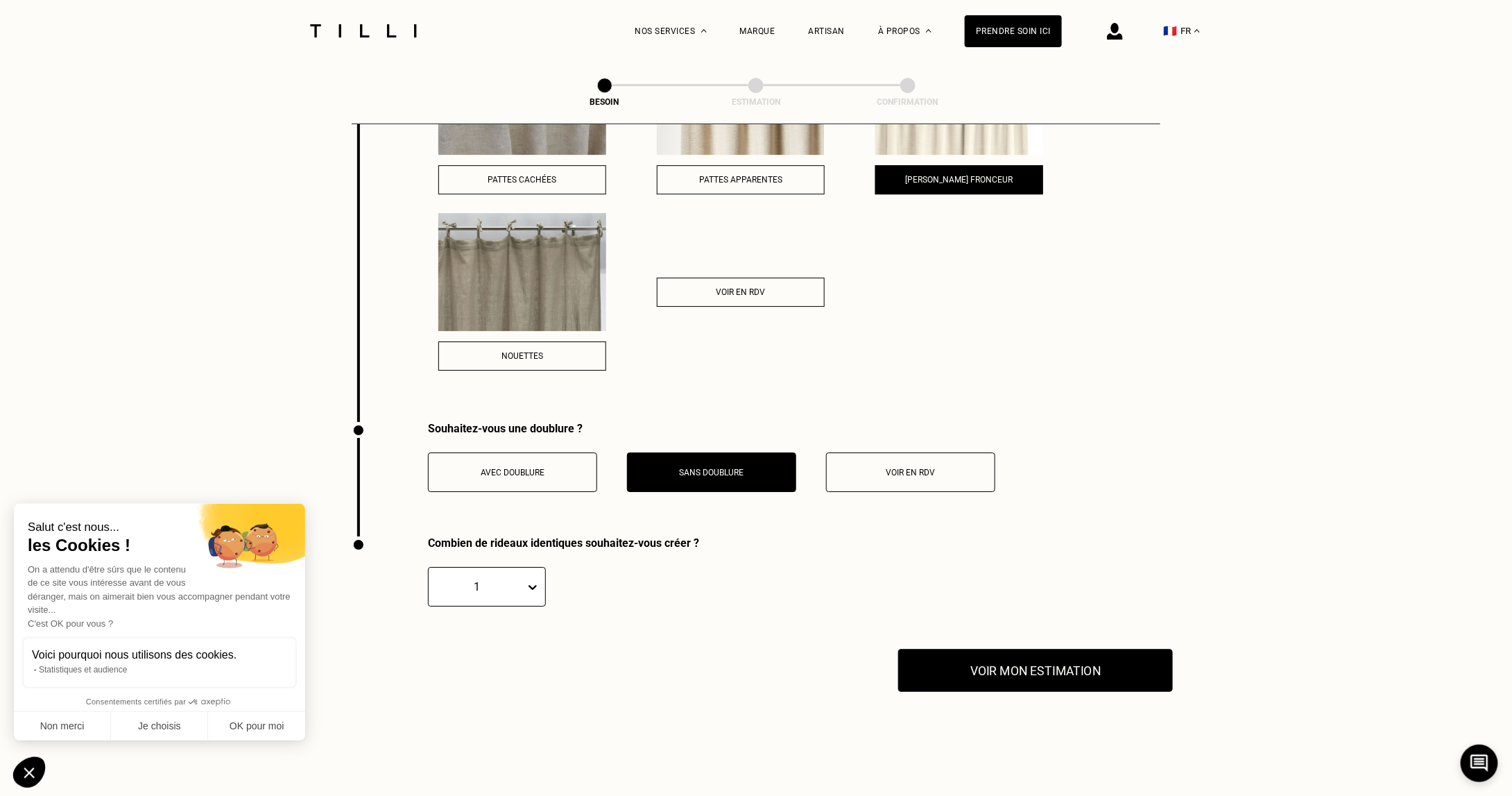
click at [982, 650] on button "Voir mon estimation" at bounding box center [1036, 670] width 275 height 43
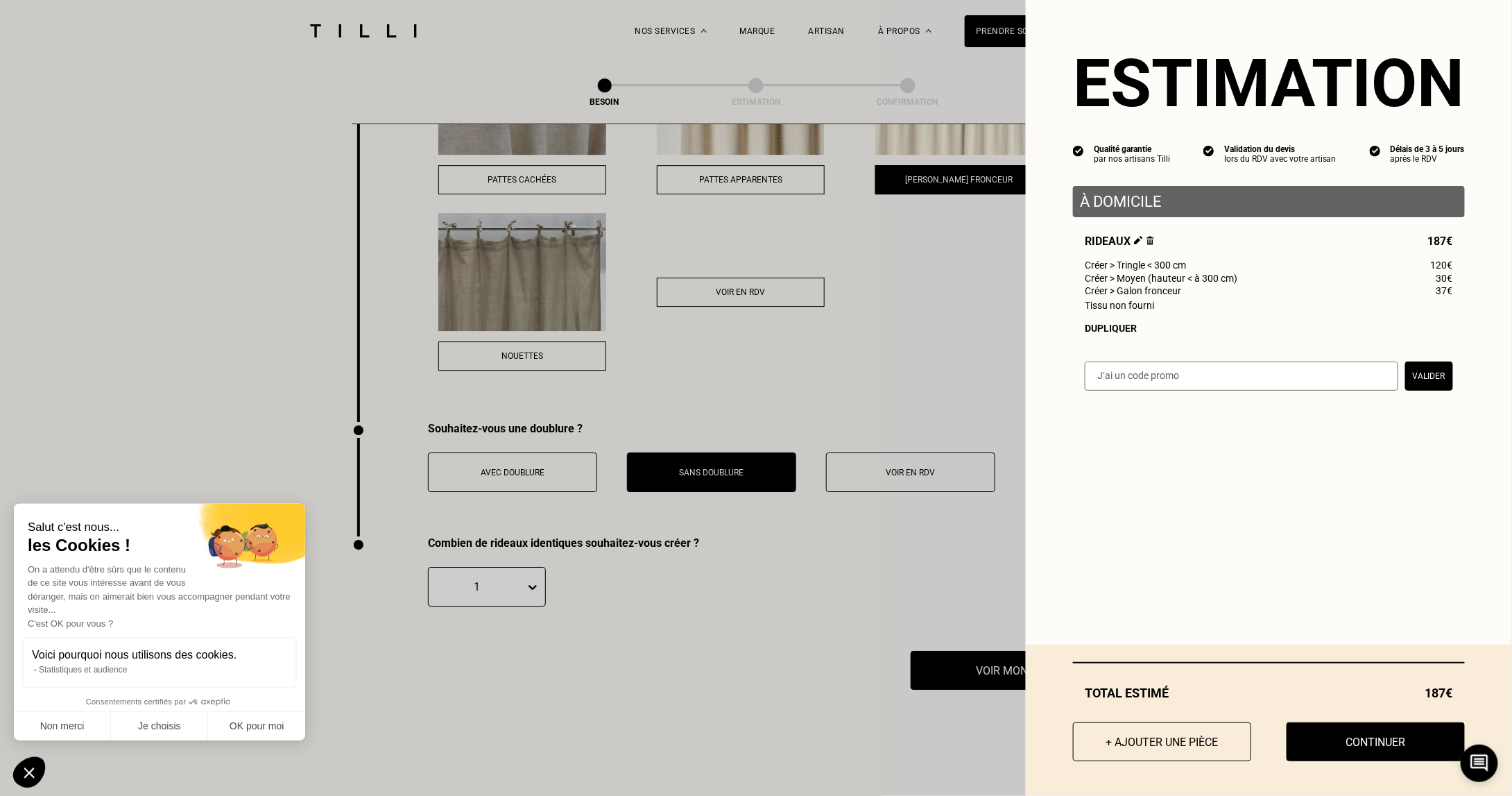
click at [1278, 377] on input "text" at bounding box center [1241, 376] width 314 height 29
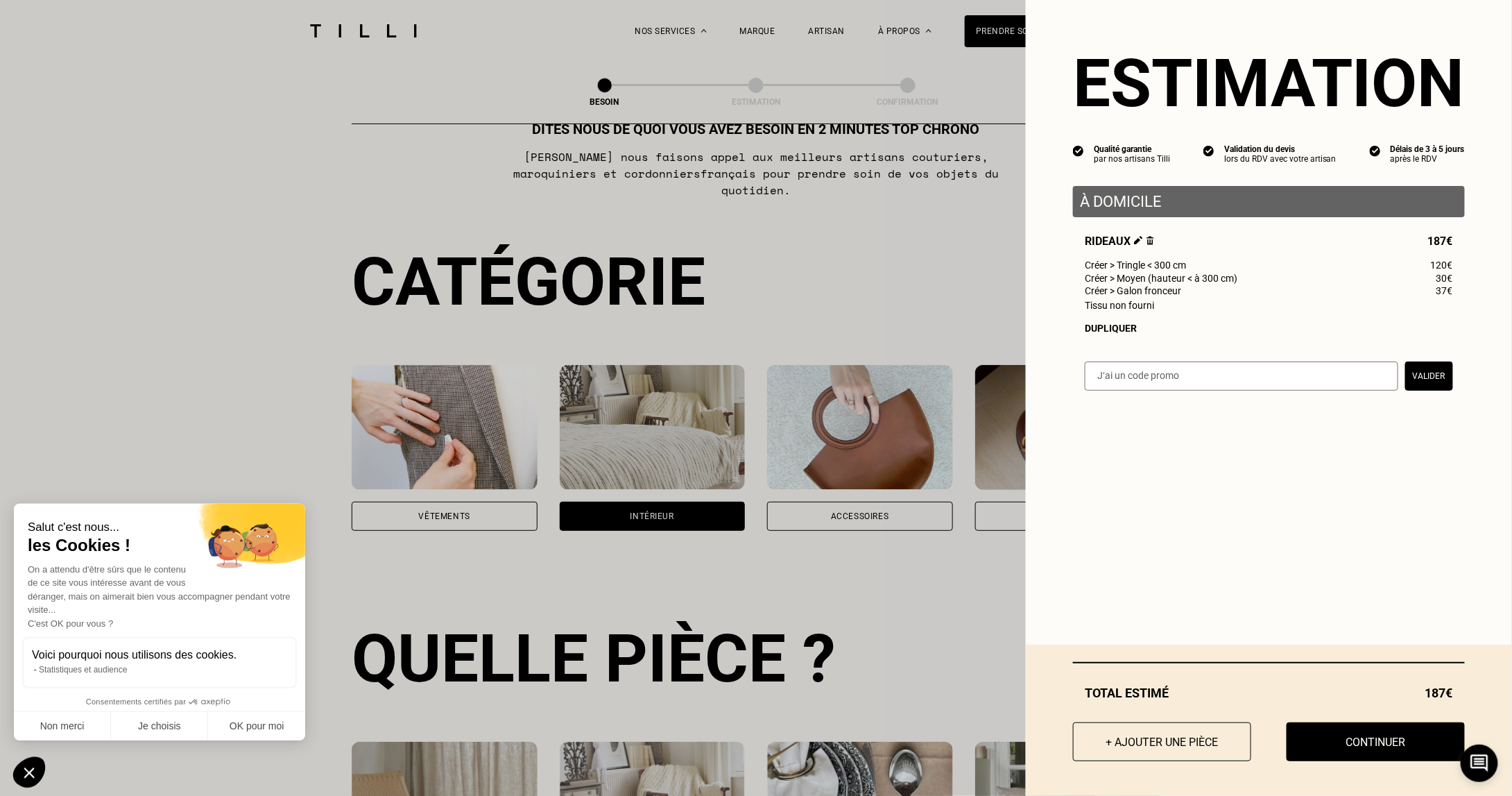
scroll to position [0, 0]
